Goal: Find specific page/section: Find specific page/section

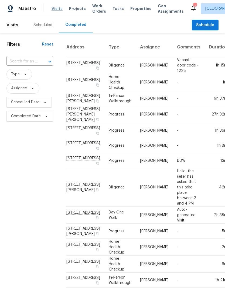
click at [57, 11] on span "Visits" at bounding box center [56, 8] width 11 height 5
click at [23, 75] on span at bounding box center [25, 74] width 6 height 4
type input "I"
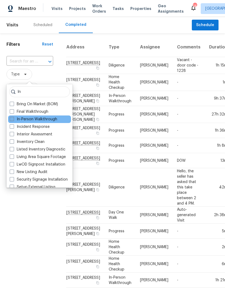
type input "In"
click at [15, 118] on label "In-Person Walkthrough" at bounding box center [33, 119] width 47 height 5
click at [13, 118] on input "In-Person Walkthrough" at bounding box center [12, 119] width 4 height 4
checkbox input "true"
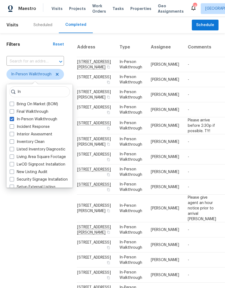
click at [43, 241] on div "Filters Reset ​ In-Person Walkthrough Assignee Scheduled Date Completed Date" at bounding box center [35, 225] width 70 height 384
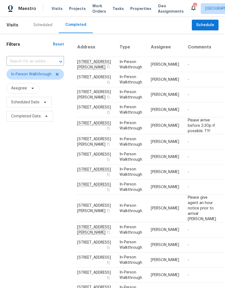
click at [48, 24] on div "Scheduled" at bounding box center [42, 24] width 19 height 5
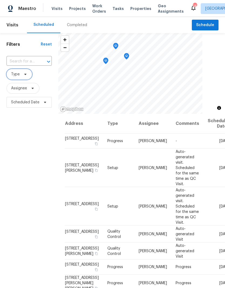
click at [23, 75] on span at bounding box center [25, 74] width 6 height 4
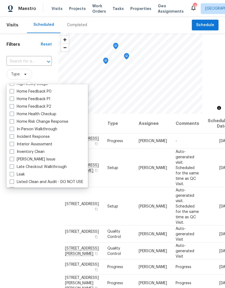
scroll to position [170, 0]
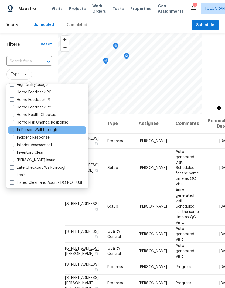
click at [11, 130] on span at bounding box center [12, 130] width 4 height 4
click at [11, 130] on input "In-Person Walkthrough" at bounding box center [12, 129] width 4 height 4
checkbox input "true"
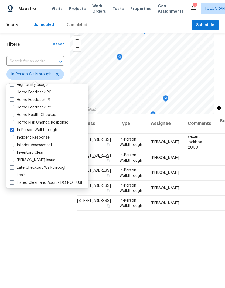
click at [35, 234] on div "Filters Reset ​ In-Person Walkthrough Assignee Scheduled Date" at bounding box center [35, 189] width 70 height 312
